Goal: Task Accomplishment & Management: Use online tool/utility

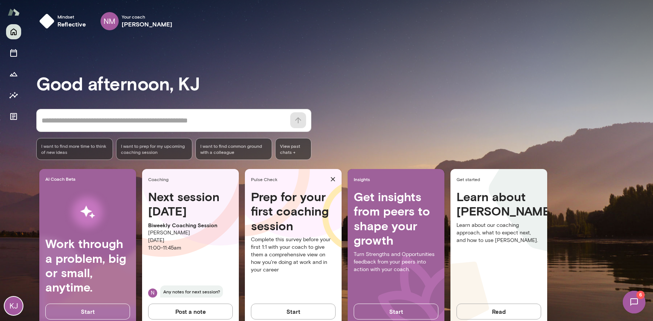
click at [10, 5] on img at bounding box center [14, 12] width 12 height 14
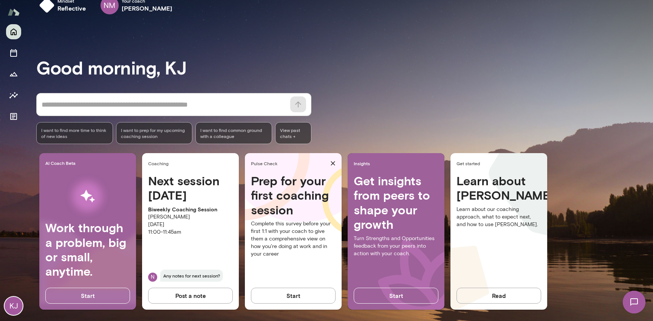
scroll to position [20, 0]
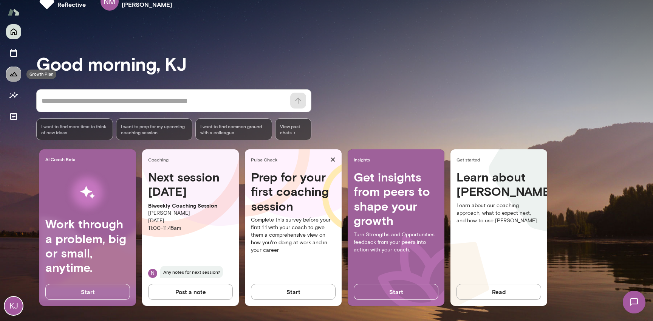
click at [9, 73] on icon "Growth Plan" at bounding box center [13, 74] width 9 height 9
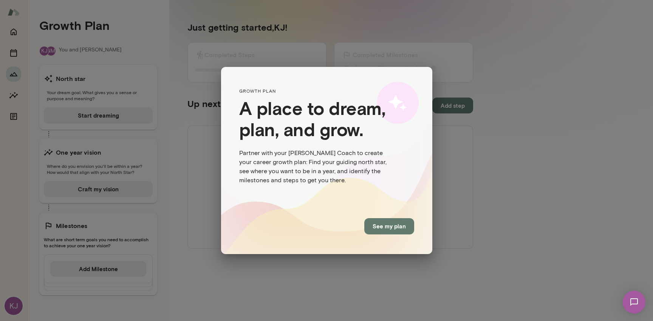
click at [381, 230] on button "See my plan" at bounding box center [389, 226] width 50 height 16
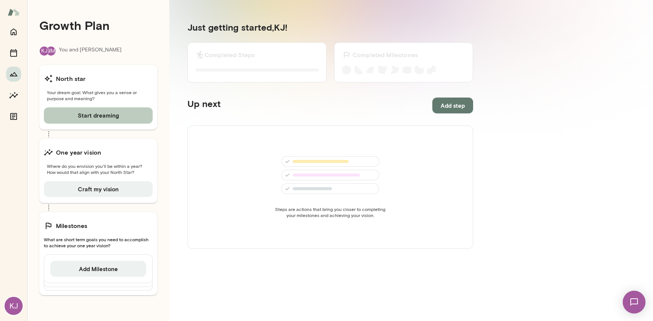
click at [108, 116] on button "Start dreaming" at bounding box center [98, 115] width 109 height 16
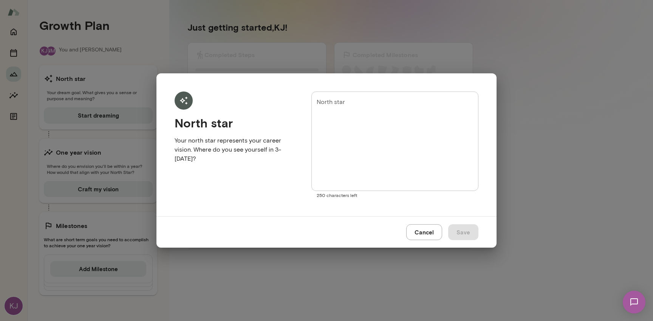
click at [427, 229] on button "Cancel" at bounding box center [424, 232] width 36 height 16
